Goal: Register for event/course

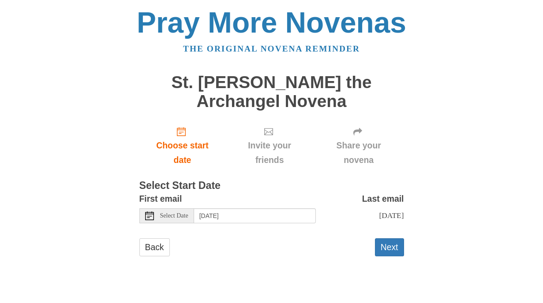
click at [523, 213] on div "Pray More Novenas The original novena reminder St. Michael the Archangel Novena…" at bounding box center [272, 141] width 516 height 282
click at [402, 251] on button "Next" at bounding box center [389, 248] width 29 height 18
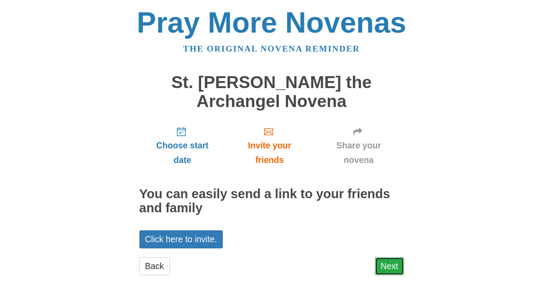
click at [395, 271] on link "Next" at bounding box center [389, 267] width 29 height 18
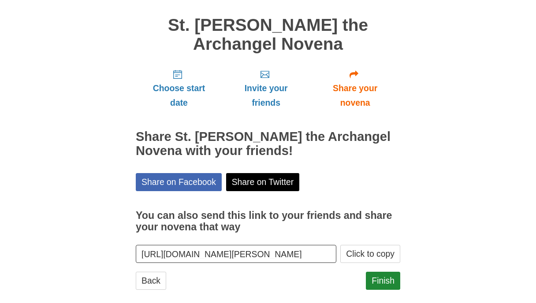
scroll to position [70, 0]
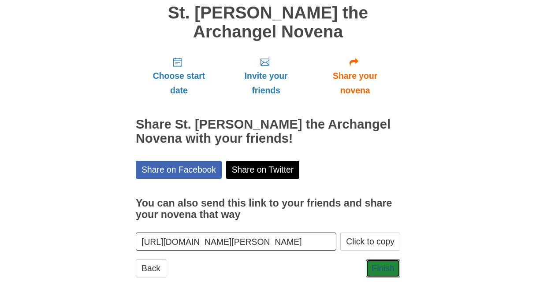
click at [393, 271] on link "Finish" at bounding box center [383, 269] width 34 height 18
